Goal: Information Seeking & Learning: Learn about a topic

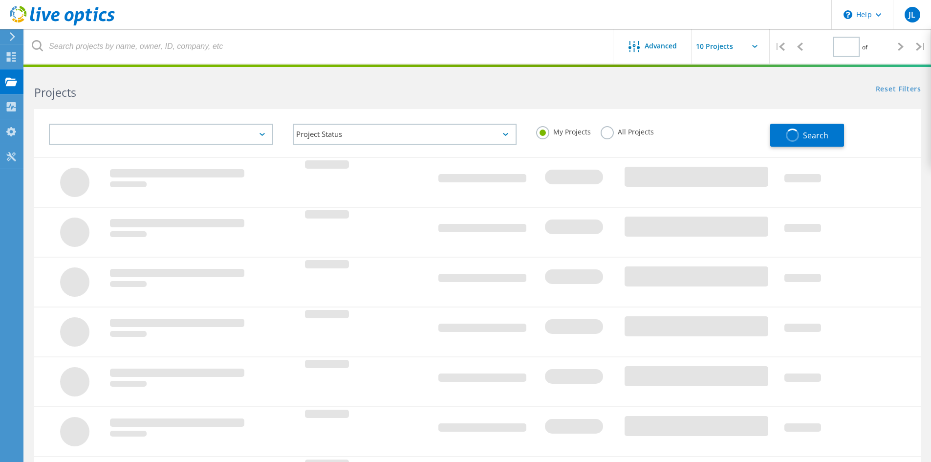
type input "1"
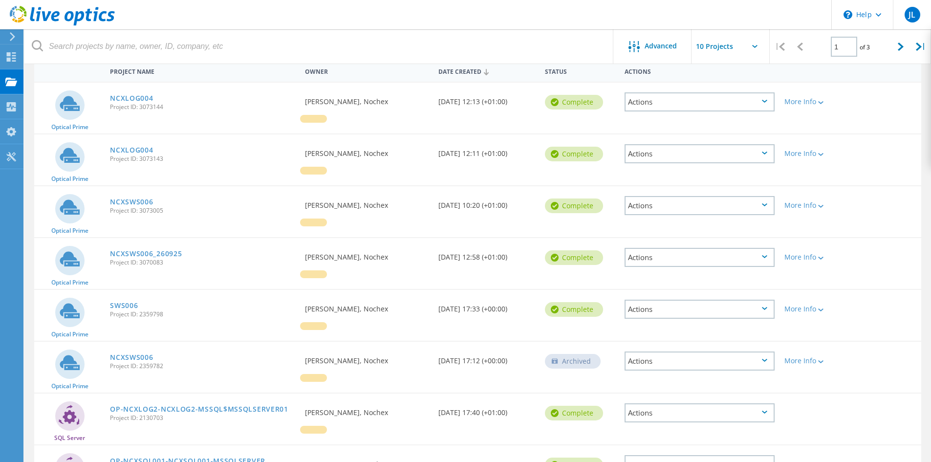
scroll to position [49, 0]
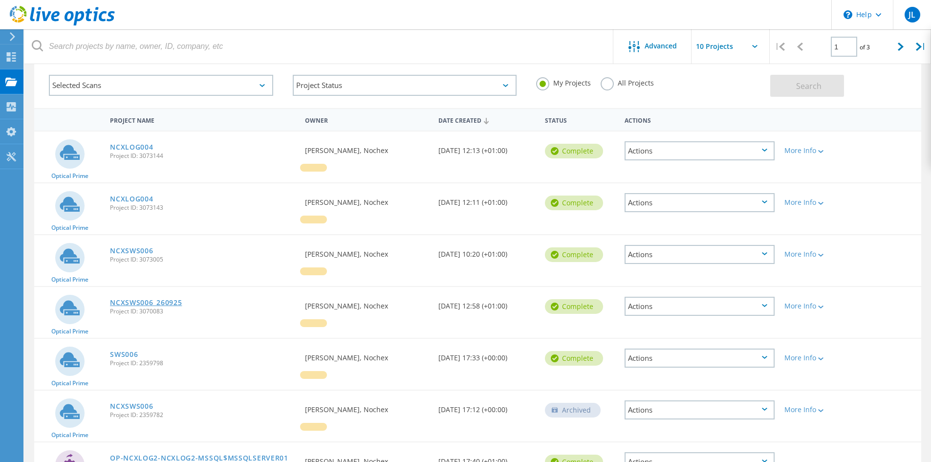
click at [154, 303] on link "NCXSWS006_260925" at bounding box center [146, 302] width 72 height 7
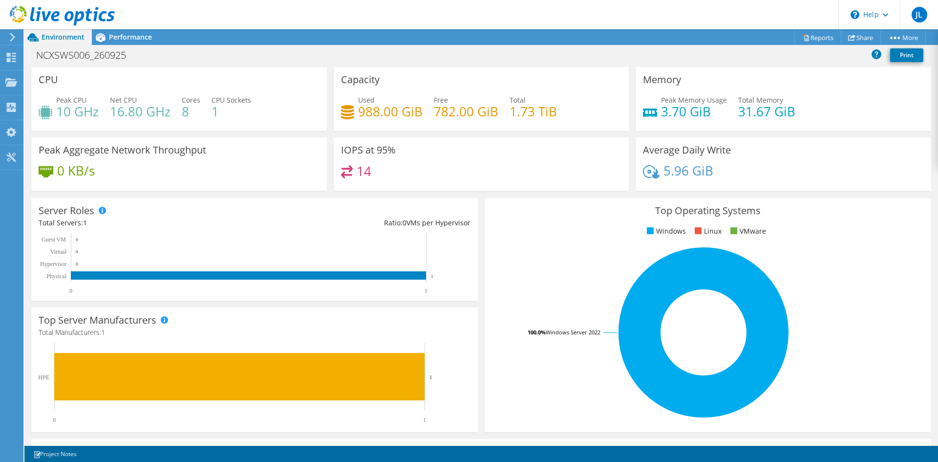
scroll to position [147, 0]
click at [126, 38] on span "Performance" at bounding box center [130, 36] width 43 height 9
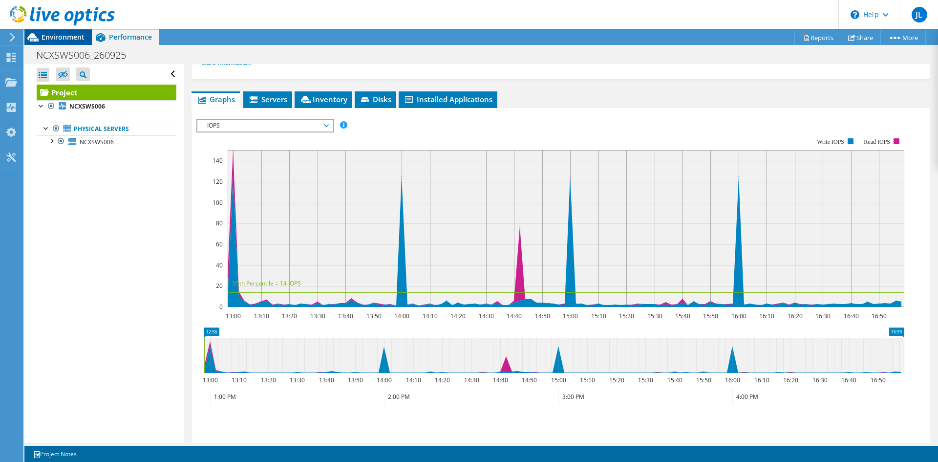
click at [73, 36] on span "Environment" at bounding box center [63, 36] width 43 height 9
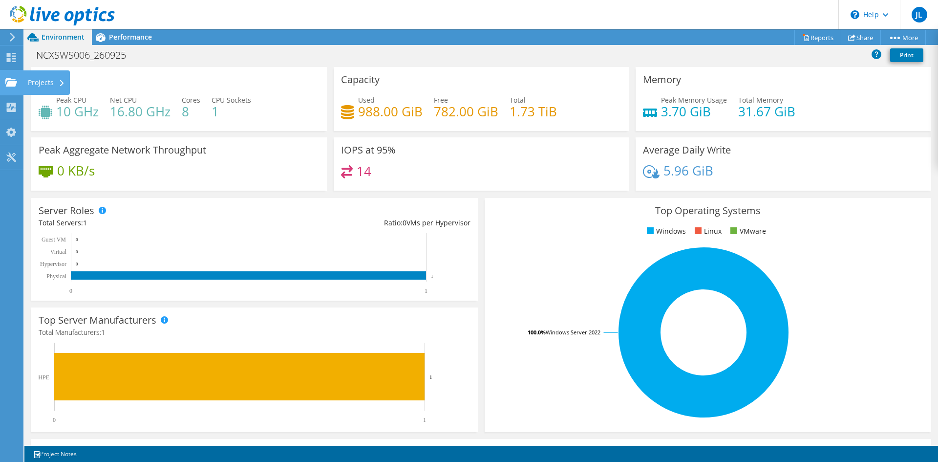
click at [13, 84] on use at bounding box center [11, 82] width 12 height 8
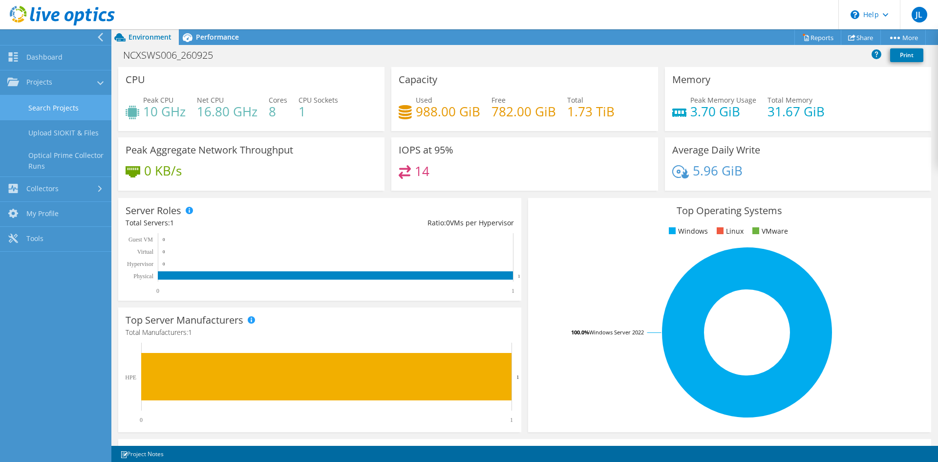
click at [52, 103] on link "Search Projects" at bounding box center [55, 107] width 111 height 25
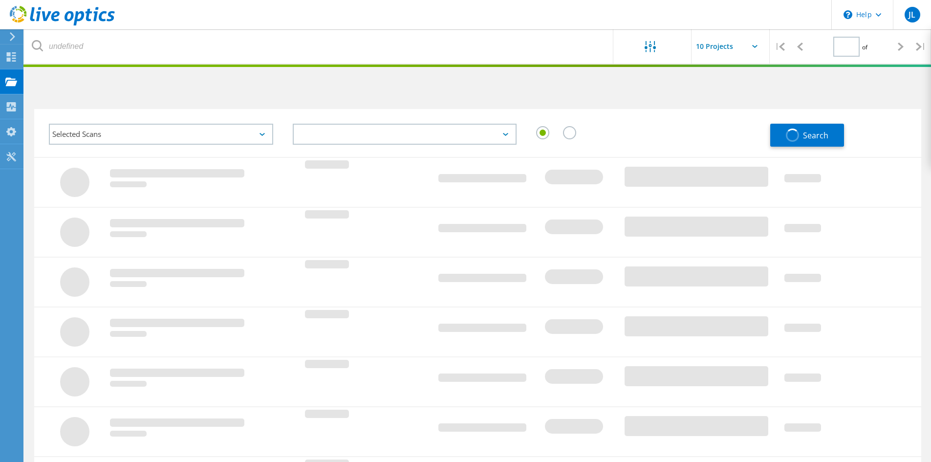
type input "1"
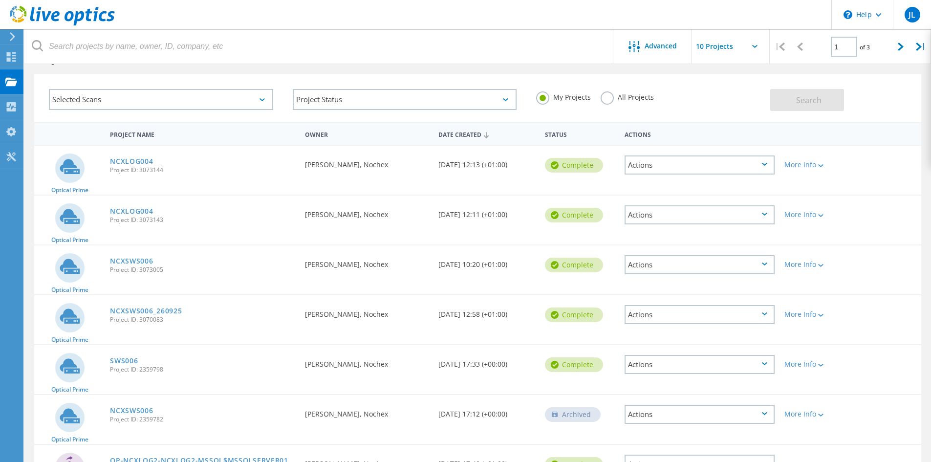
scroll to position [49, 0]
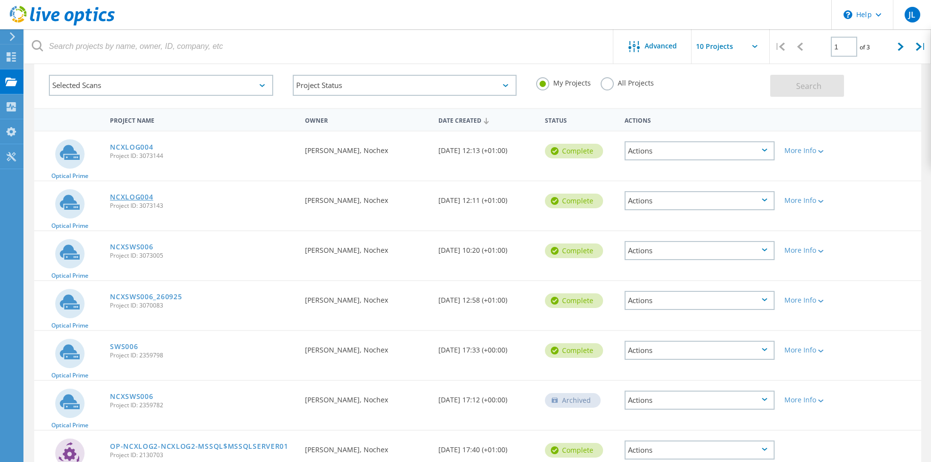
click at [128, 197] on link "NCXLOG004" at bounding box center [131, 197] width 43 height 7
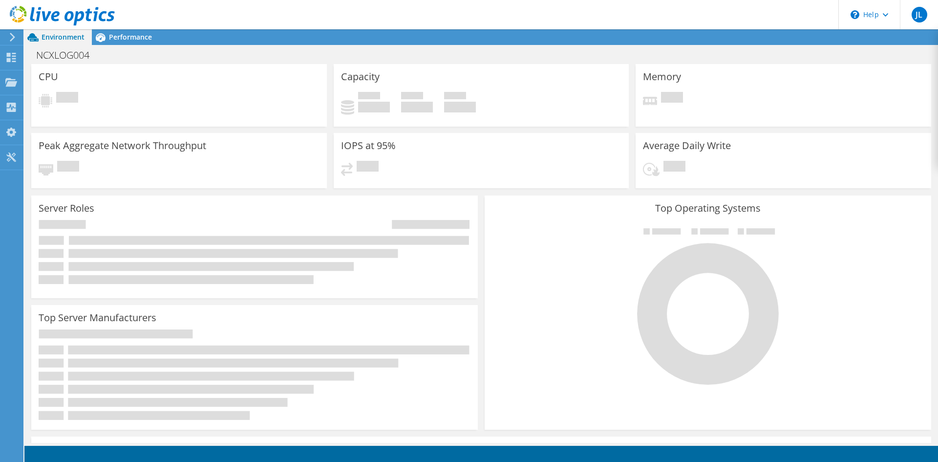
scroll to position [147, 0]
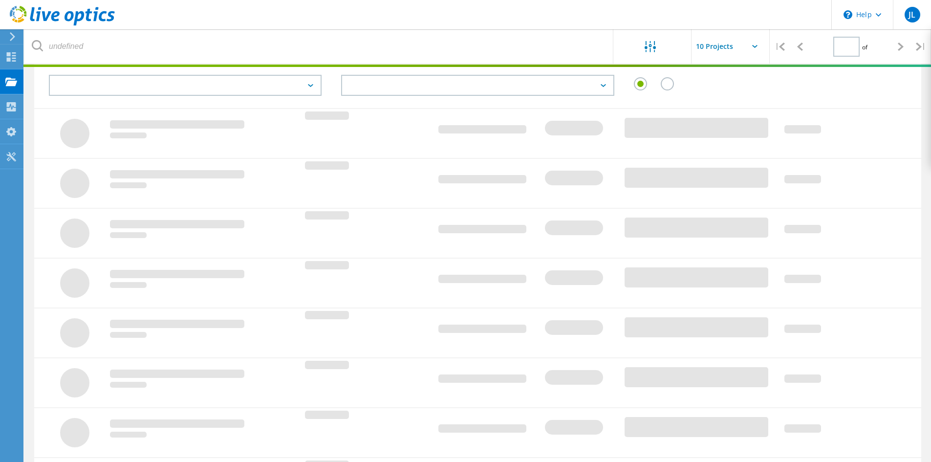
type input "1"
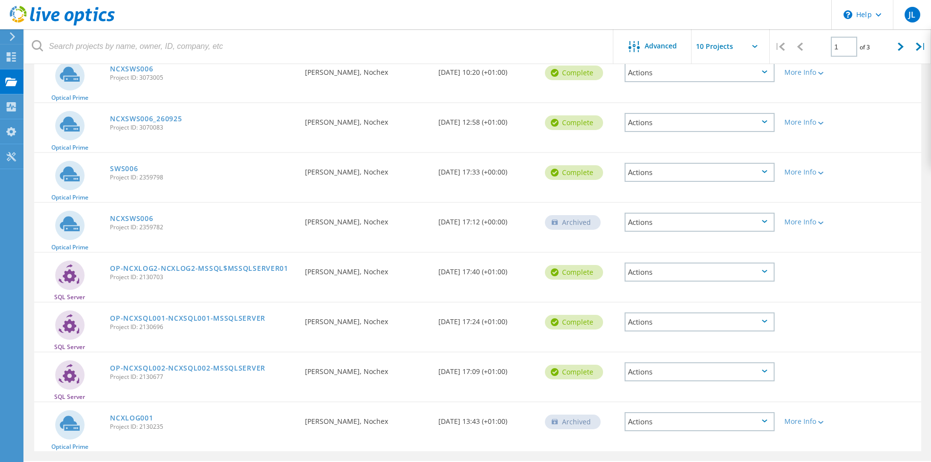
scroll to position [244, 0]
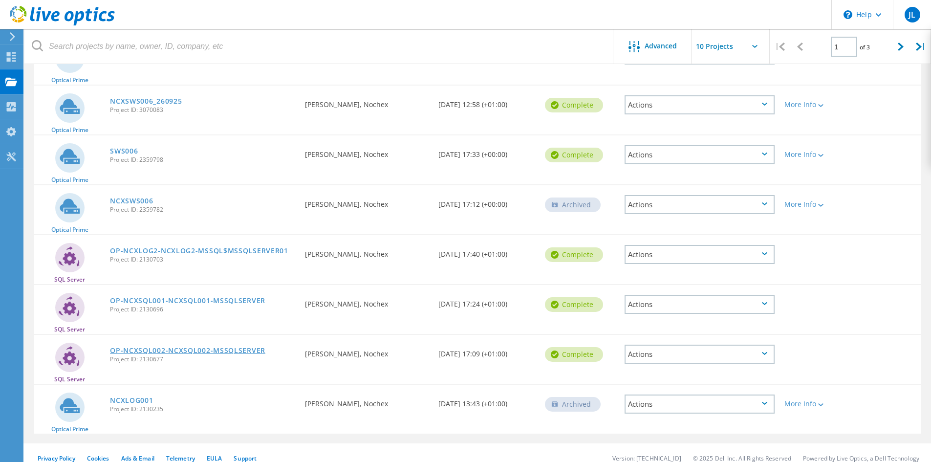
click at [252, 349] on link "OP-NCXSQL002-NCXSQL002-MSSQLSERVER" at bounding box center [187, 350] width 155 height 7
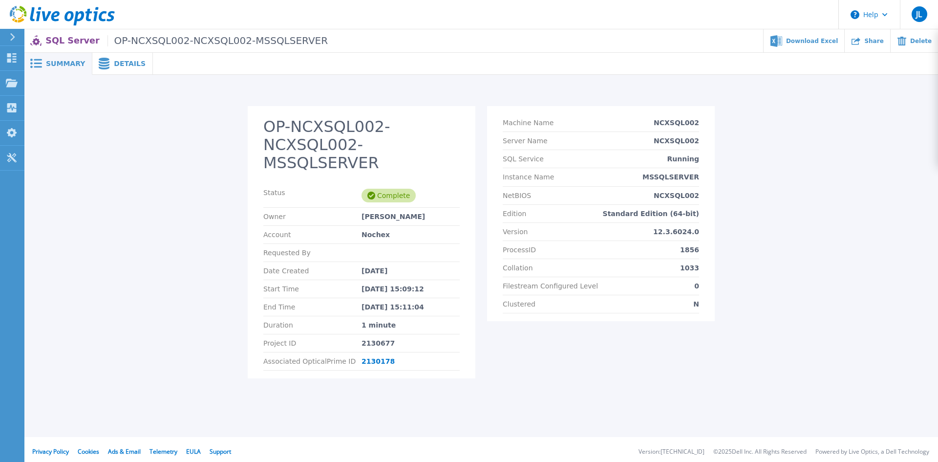
click at [116, 68] on div "Details" at bounding box center [122, 64] width 61 height 22
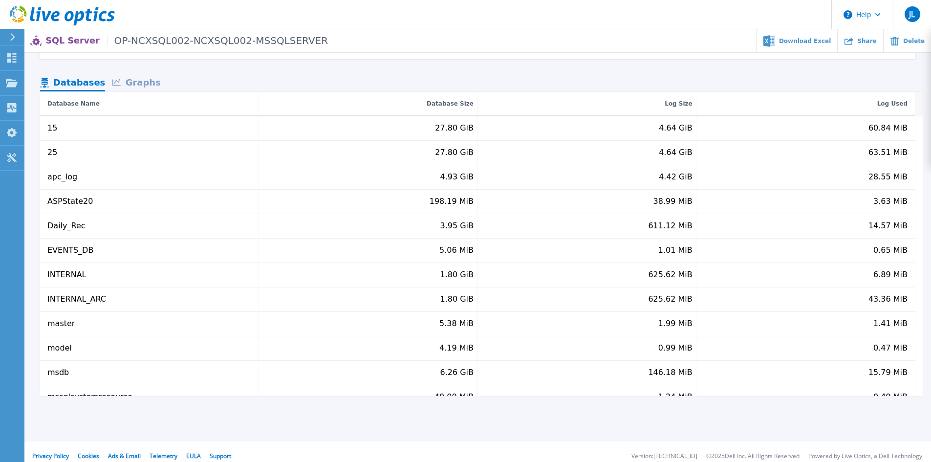
click at [137, 86] on div "Graphs" at bounding box center [136, 83] width 63 height 17
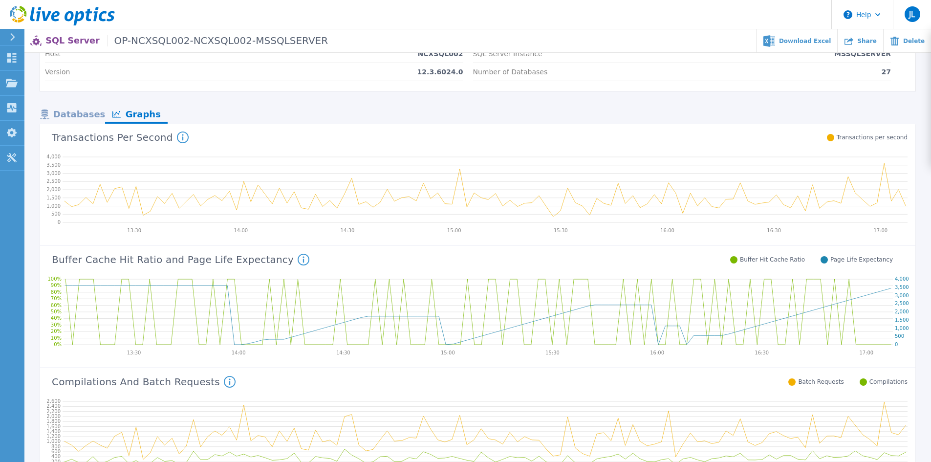
scroll to position [49, 0]
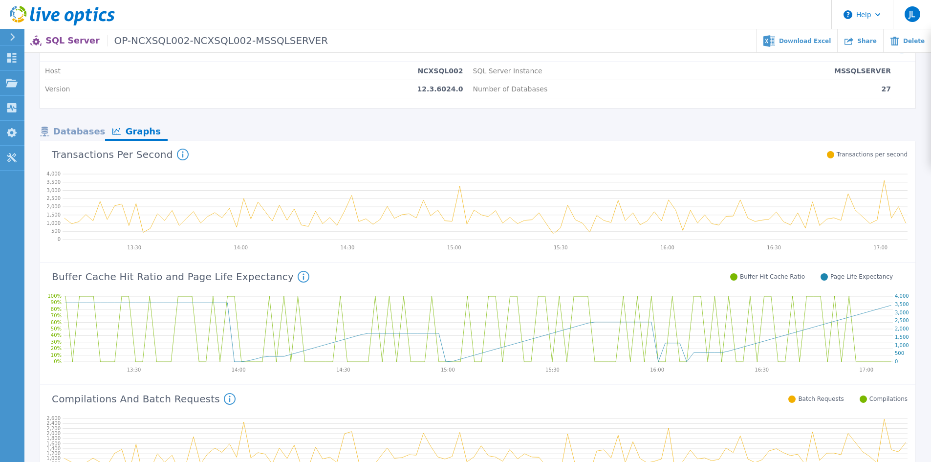
click at [177, 153] on icon at bounding box center [183, 155] width 12 height 12
click at [261, 120] on icon at bounding box center [263, 120] width 4 height 4
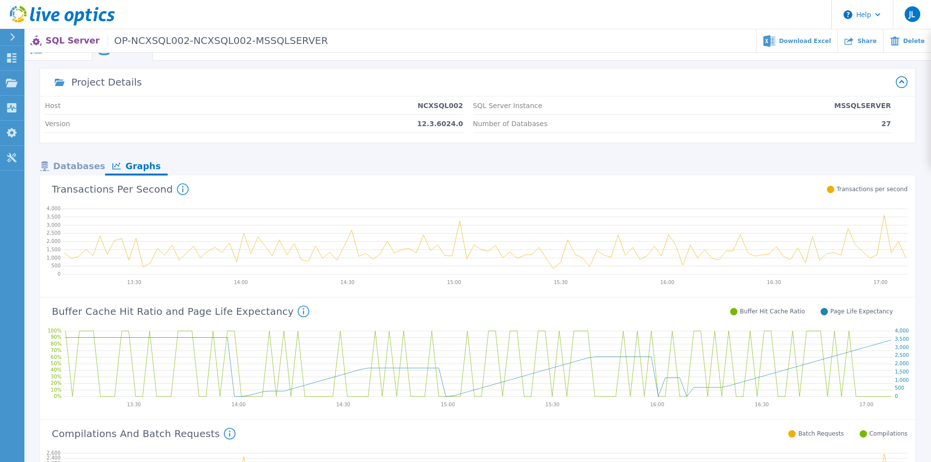
scroll to position [0, 0]
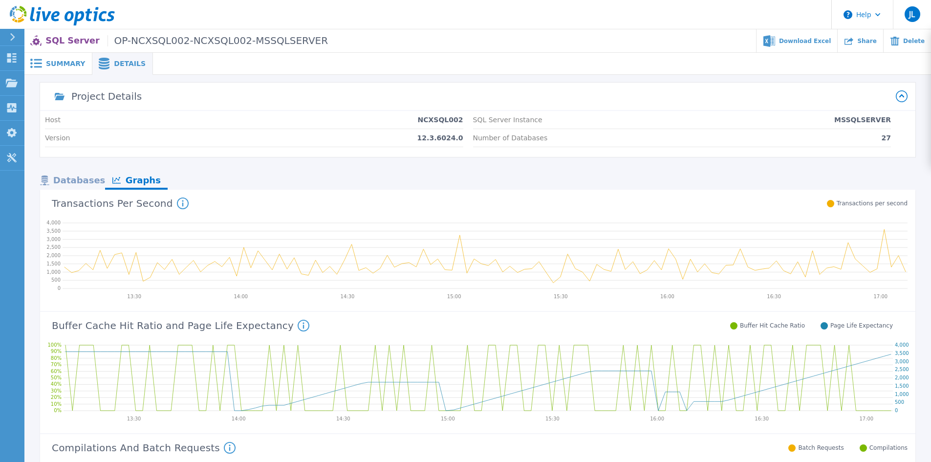
click at [82, 170] on div "Project Details Host NCXSQL002 Version 12.3.6024.0 SQL Server Instance MSSQLSER…" at bounding box center [477, 442] width 875 height 718
click at [87, 184] on div "Databases" at bounding box center [72, 181] width 65 height 17
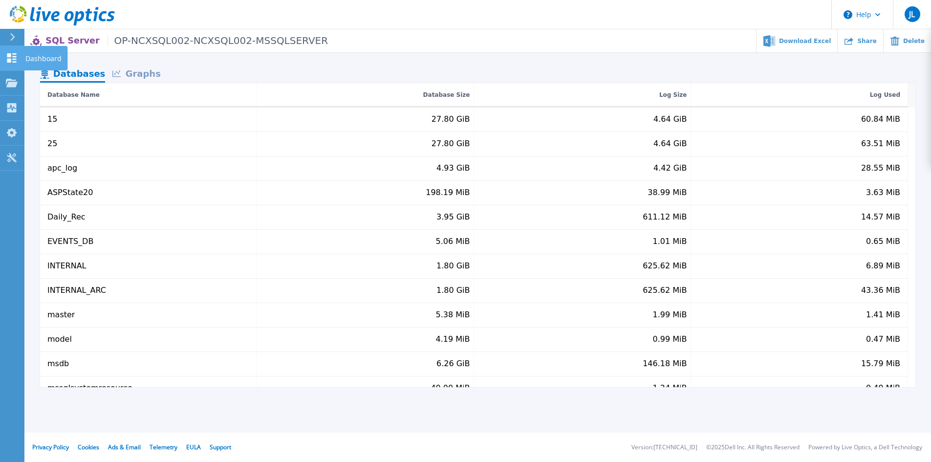
click at [40, 59] on p "Dashboard" at bounding box center [43, 58] width 36 height 25
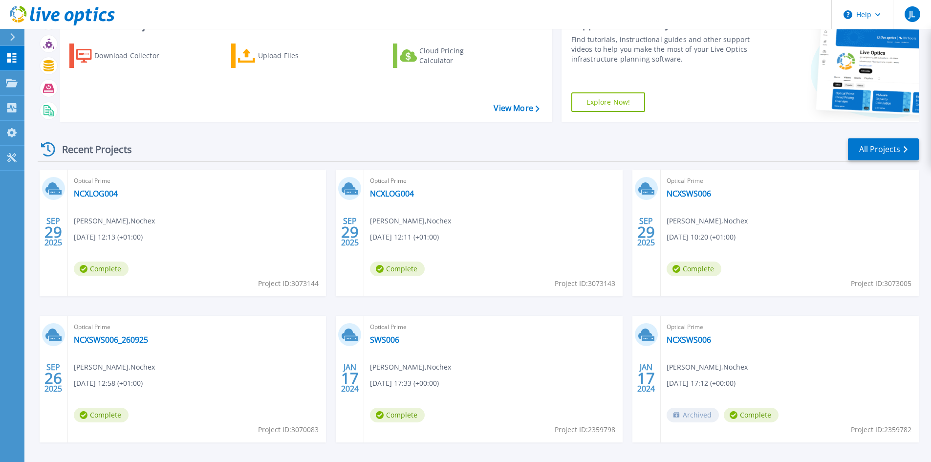
scroll to position [80, 0]
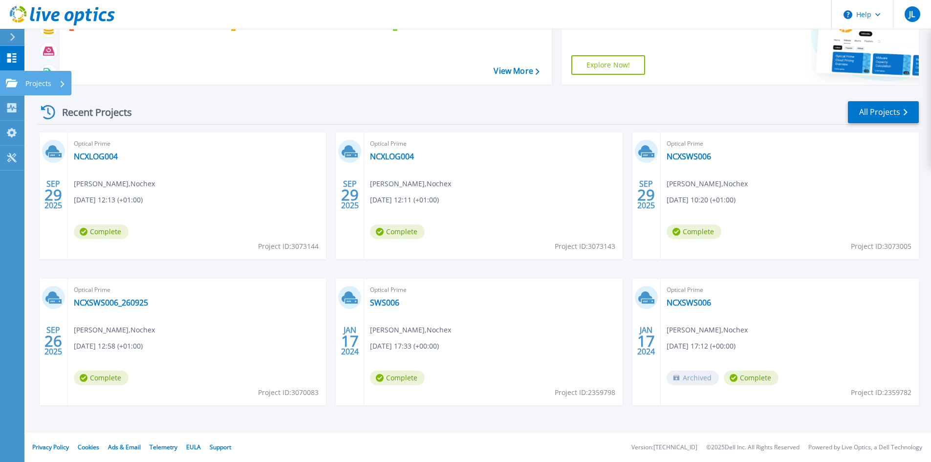
click at [28, 84] on p "Projects" at bounding box center [38, 83] width 26 height 25
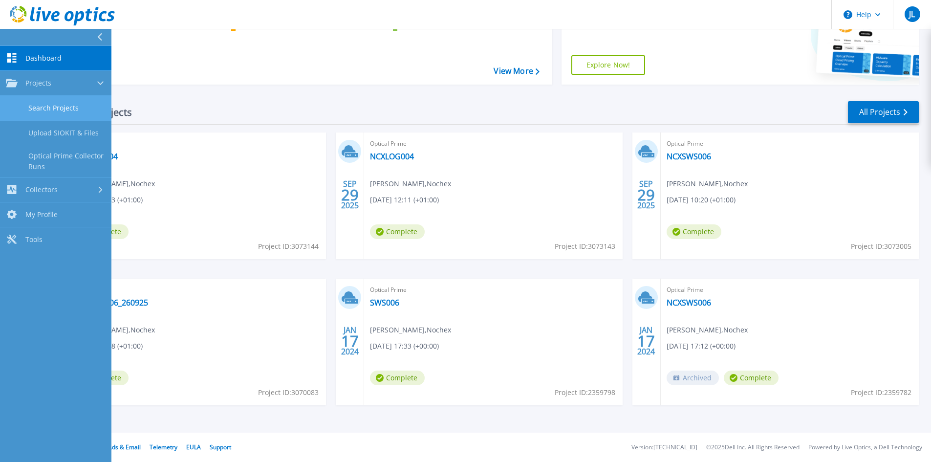
click at [62, 106] on link "Search Projects" at bounding box center [55, 108] width 111 height 25
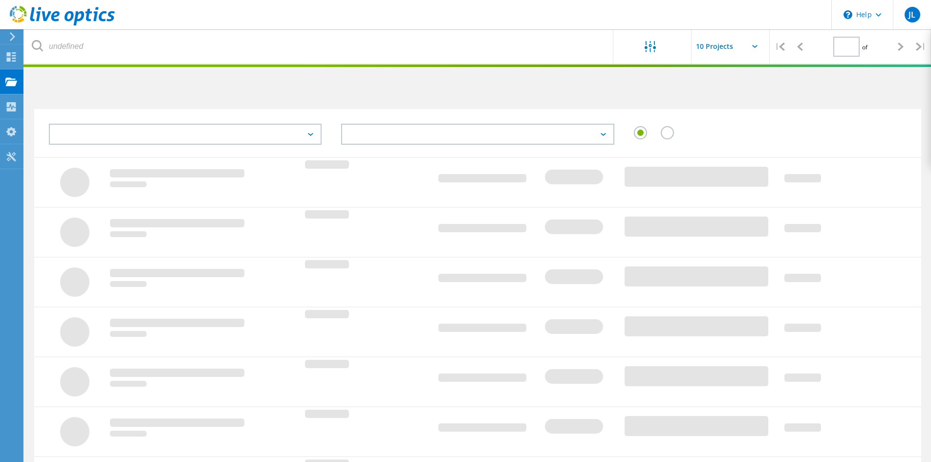
type input "1"
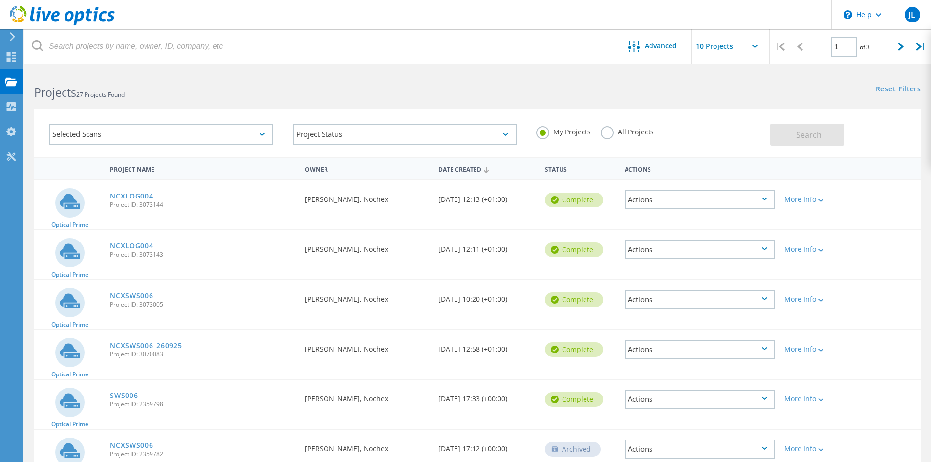
scroll to position [49, 0]
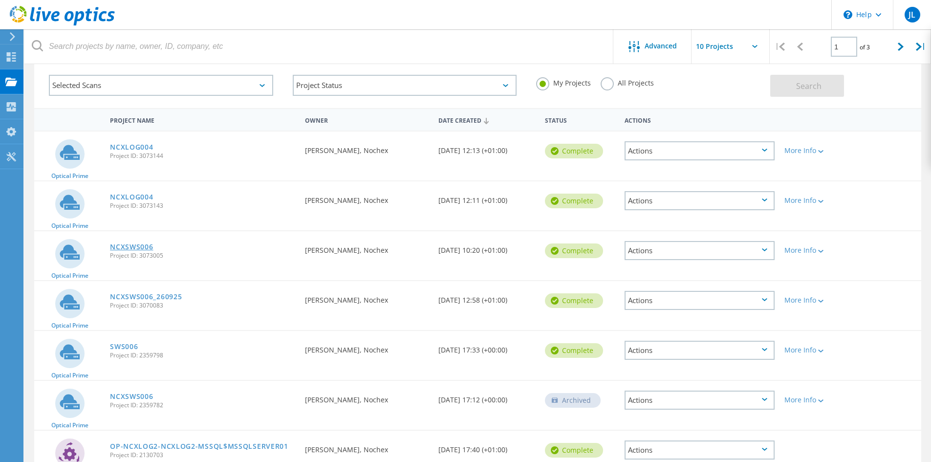
click at [126, 248] on link "NCXSWS006" at bounding box center [131, 246] width 43 height 7
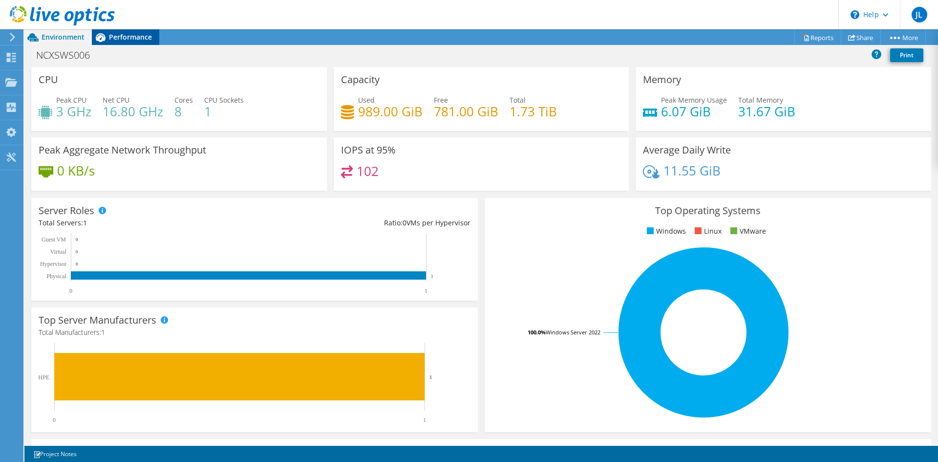
click at [116, 38] on span "Performance" at bounding box center [130, 36] width 43 height 9
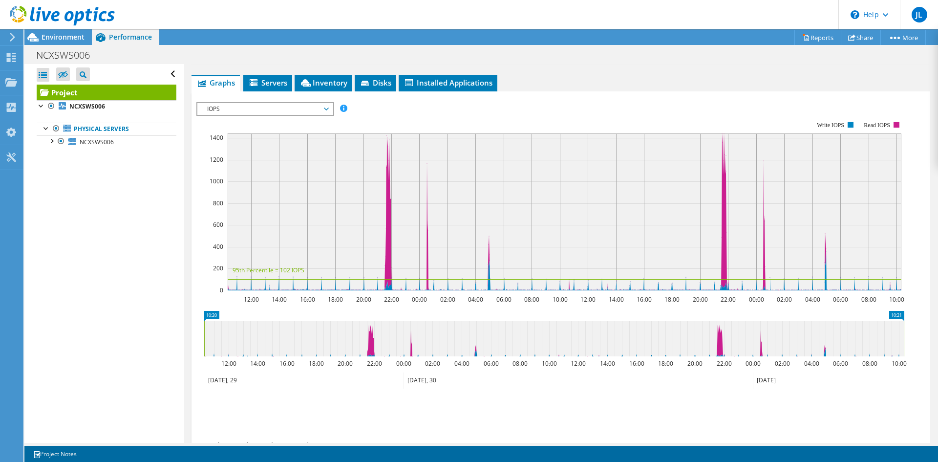
scroll to position [147, 0]
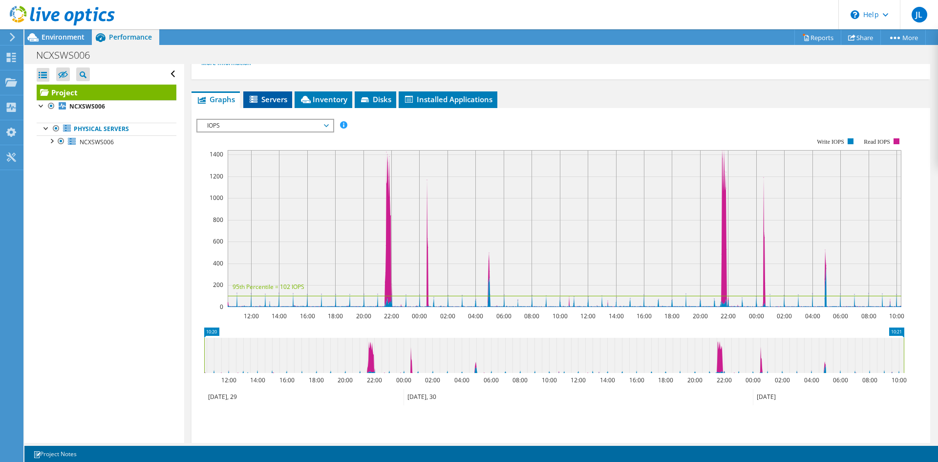
click at [274, 98] on span "Servers" at bounding box center [267, 99] width 39 height 10
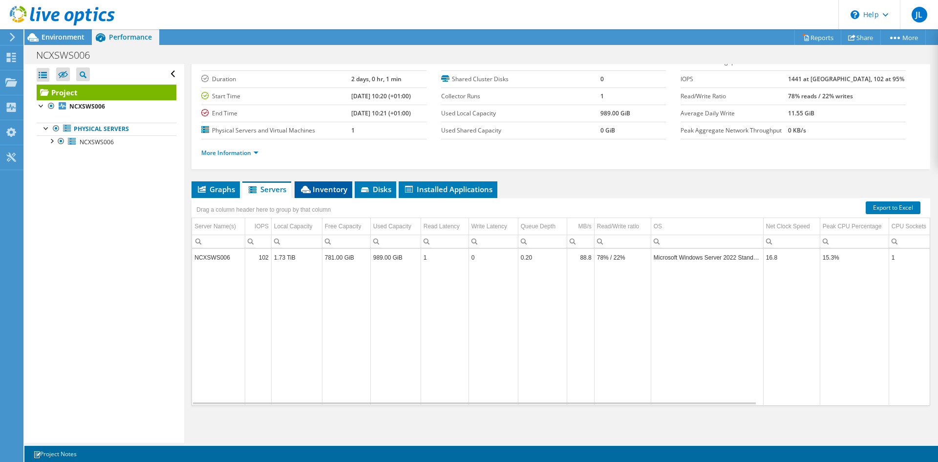
click at [331, 181] on li "Inventory" at bounding box center [324, 189] width 58 height 17
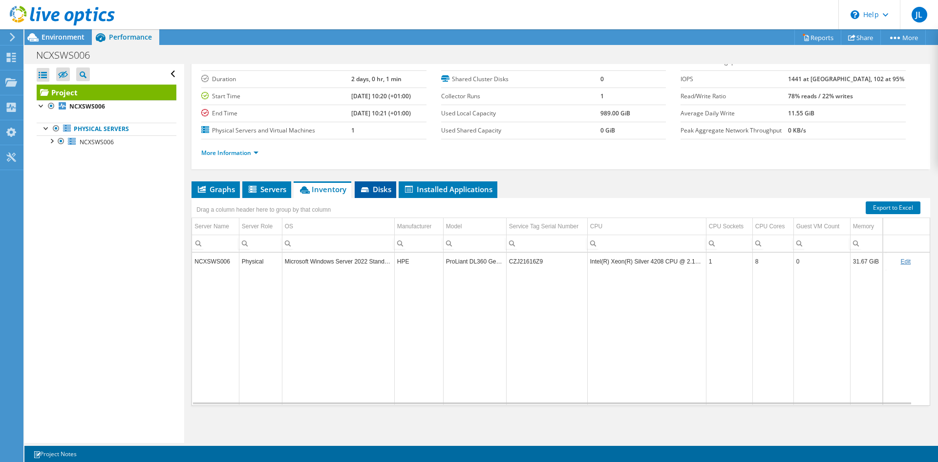
click at [372, 187] on span "Disks" at bounding box center [376, 189] width 32 height 10
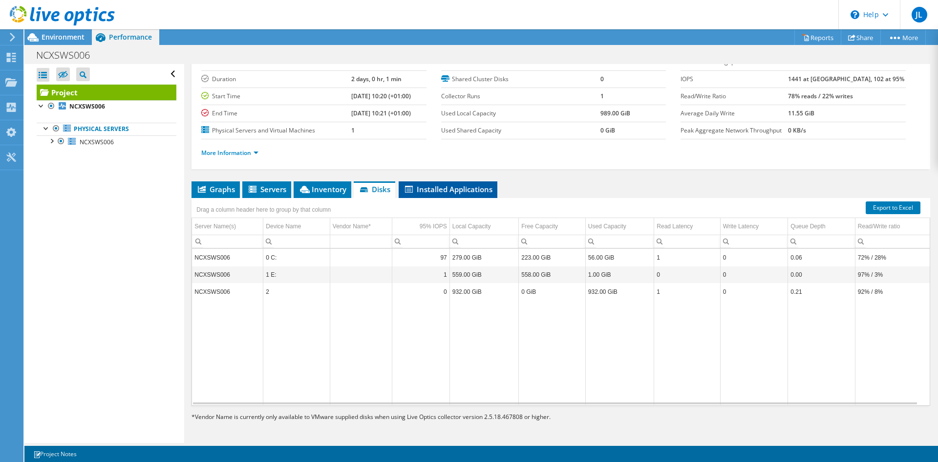
click at [424, 188] on span "Installed Applications" at bounding box center [448, 189] width 89 height 10
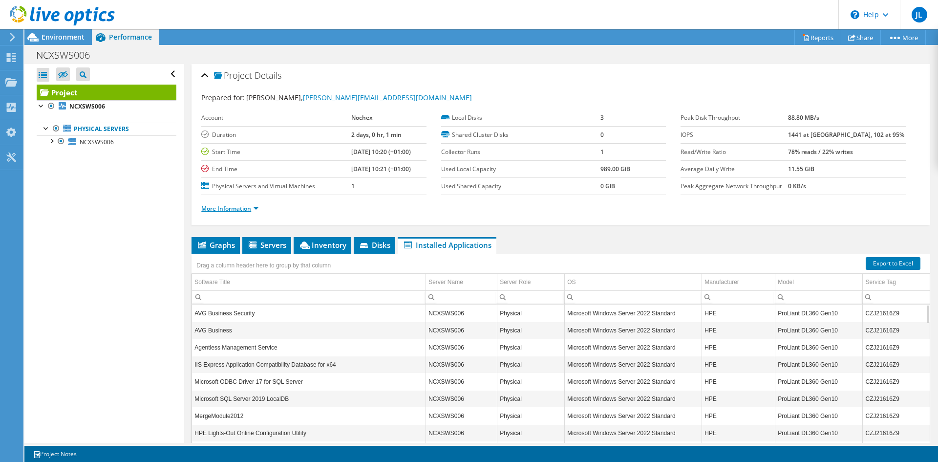
scroll to position [0, 0]
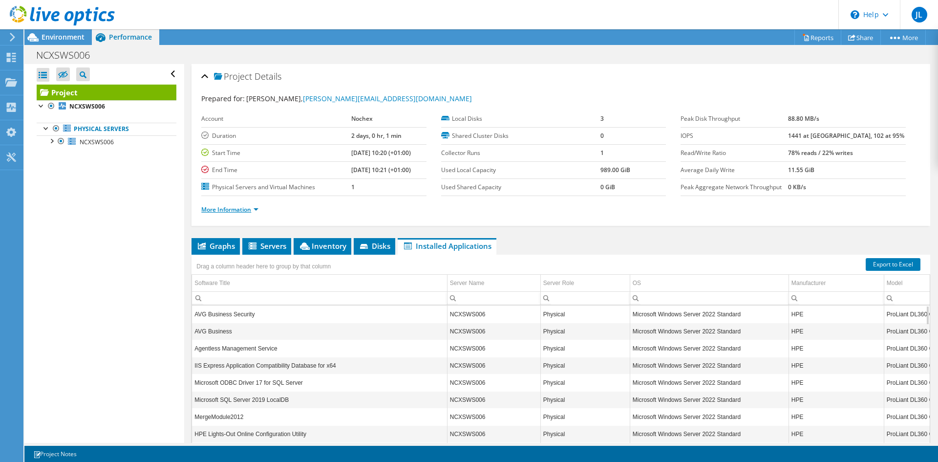
click at [251, 209] on link "More Information" at bounding box center [229, 209] width 57 height 8
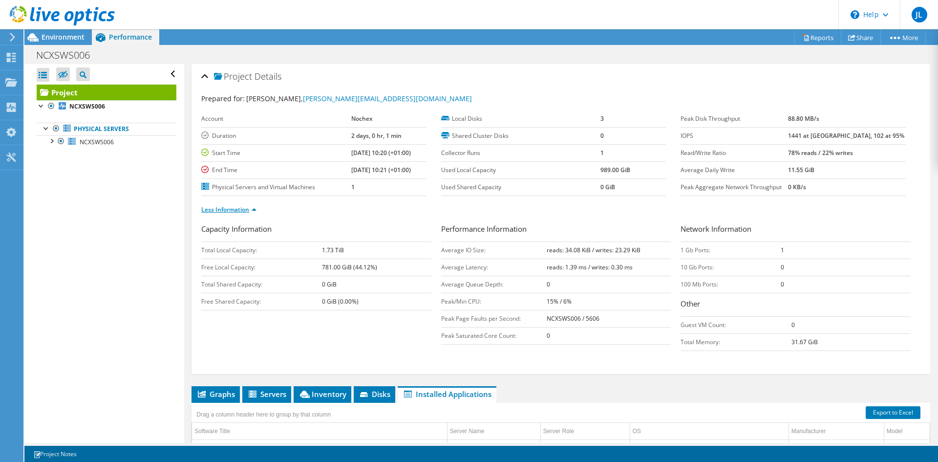
click at [253, 209] on link "Less Information" at bounding box center [228, 209] width 55 height 8
